Goal: Information Seeking & Learning: Learn about a topic

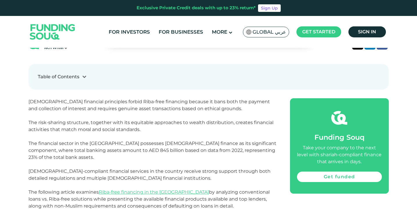
drag, startPoint x: 0, startPoint y: 0, endPoint x: 161, endPoint y: 110, distance: 195.5
click at [162, 111] on p "[DEMOGRAPHIC_DATA] financial principles forbid Riba-free financing because it b…" at bounding box center [152, 105] width 248 height 14
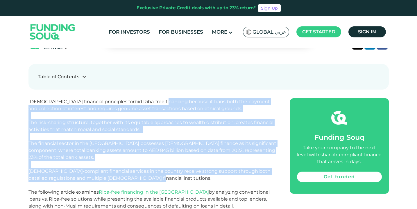
drag, startPoint x: 159, startPoint y: 99, endPoint x: 206, endPoint y: 172, distance: 87.5
click at [163, 139] on p "The risk-sharing structure, together with its equitable approaches to wealth di…" at bounding box center [152, 129] width 248 height 21
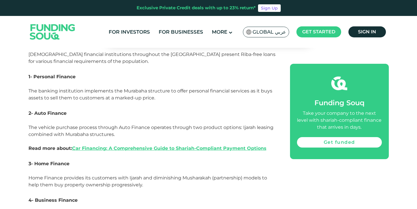
scroll to position [548, 0]
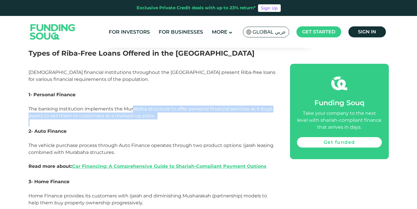
drag, startPoint x: 132, startPoint y: 100, endPoint x: 173, endPoint y: 118, distance: 44.7
click at [173, 120] on p at bounding box center [152, 123] width 248 height 7
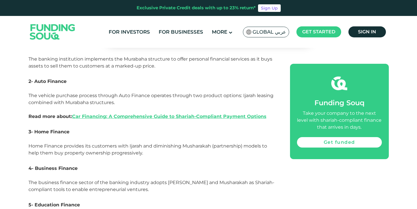
scroll to position [599, 0]
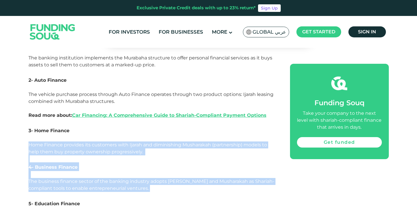
drag, startPoint x: 120, startPoint y: 131, endPoint x: 170, endPoint y: 188, distance: 75.1
click at [150, 163] on h3 "4- Business Finance" at bounding box center [152, 167] width 248 height 9
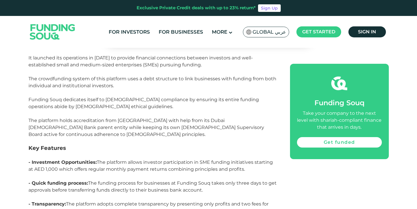
scroll to position [1641, 0]
